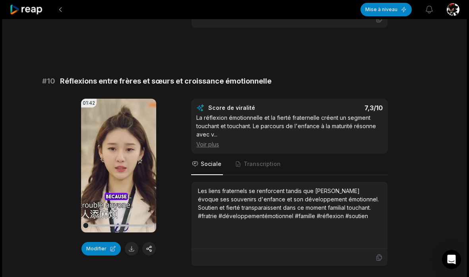
scroll to position [2210, 0]
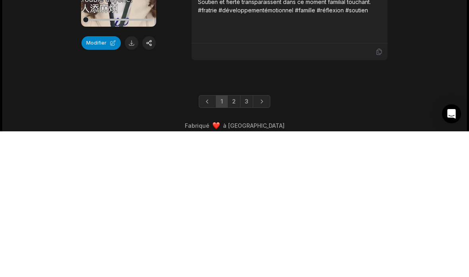
click at [247, 243] on font "3" at bounding box center [247, 246] width 4 height 7
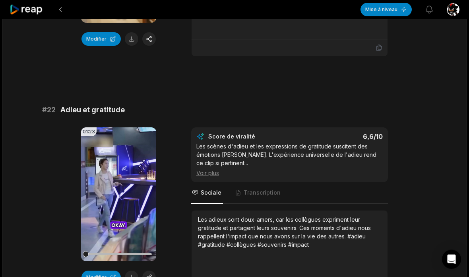
scroll to position [329, 0]
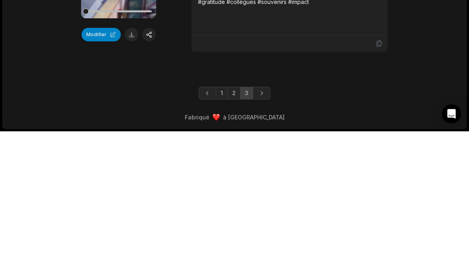
click at [222, 235] on font "1" at bounding box center [222, 238] width 2 height 7
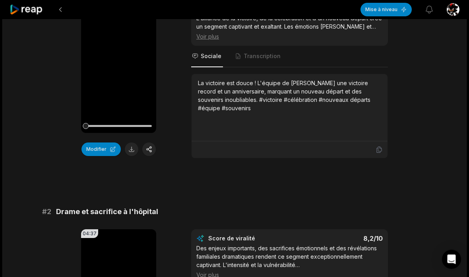
scroll to position [122, 0]
click at [151, 148] on button at bounding box center [149, 149] width 14 height 14
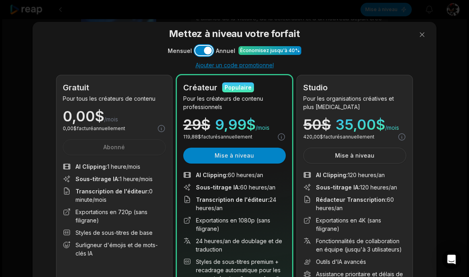
click at [201, 52] on button "Utiliser le paramètre" at bounding box center [203, 51] width 17 height 10
click at [107, 150] on div "Gratuit Pour tous les créateurs de contenu 0,00 $ /mois 0,00 $ facturé annuelle…" at bounding box center [114, 192] width 116 height 234
click at [421, 38] on button at bounding box center [422, 35] width 16 height 16
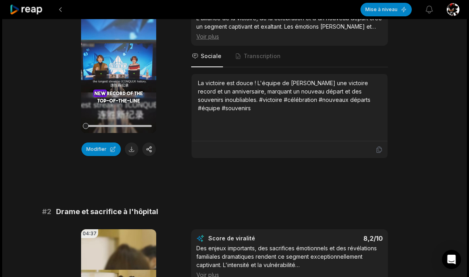
scroll to position [0, 0]
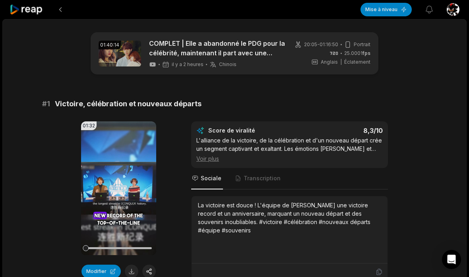
click at [30, 6] on icon at bounding box center [27, 9] width 34 height 11
